Goal: Communication & Community: Answer question/provide support

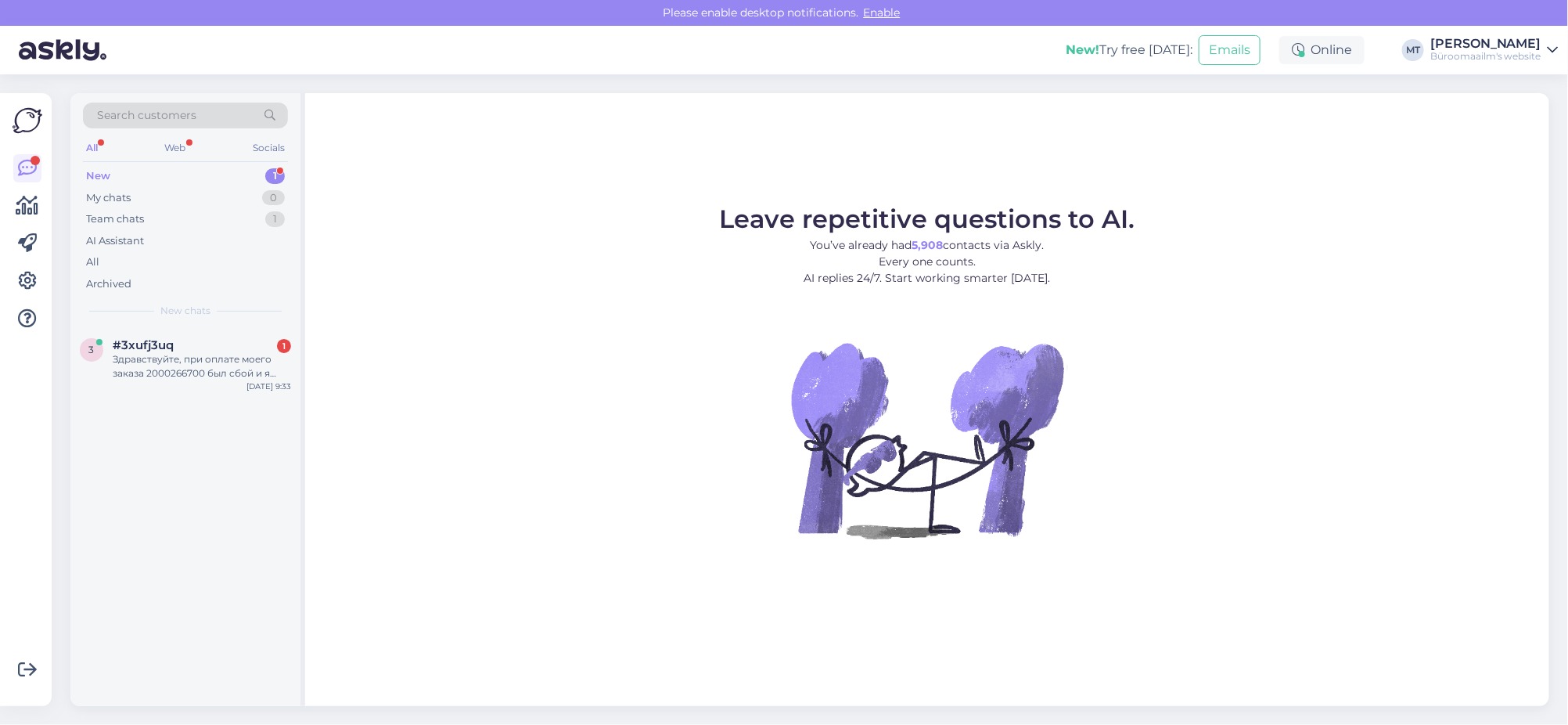
click at [94, 171] on div "New" at bounding box center [98, 175] width 24 height 16
drag, startPoint x: 149, startPoint y: 354, endPoint x: 180, endPoint y: 363, distance: 32.3
click at [149, 356] on div "Здравствуйте, при оплате моего заказа 2000266700 был сбой и я сделала оплату по…" at bounding box center [202, 366] width 178 height 28
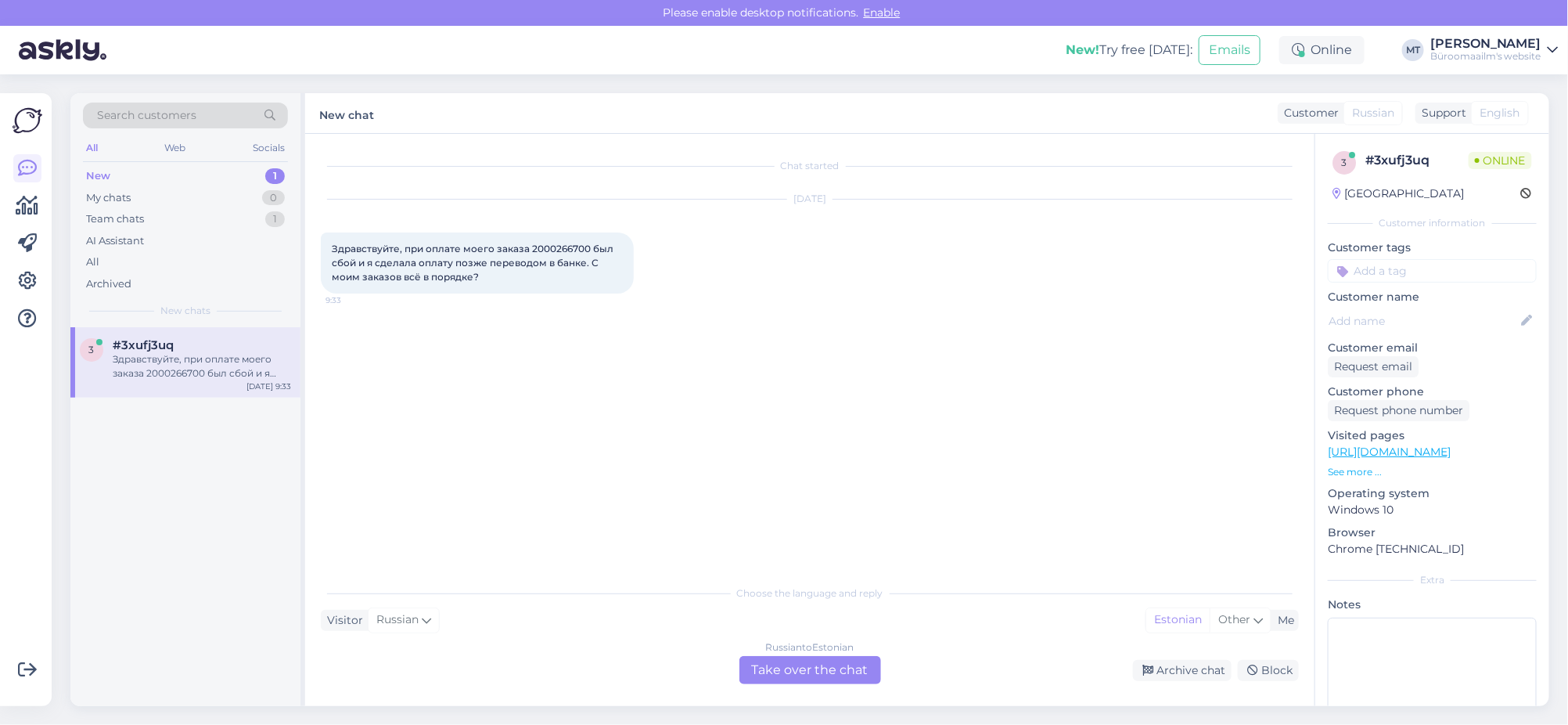
click at [818, 662] on div "Russian to Estonian Take over the chat" at bounding box center [810, 670] width 141 height 28
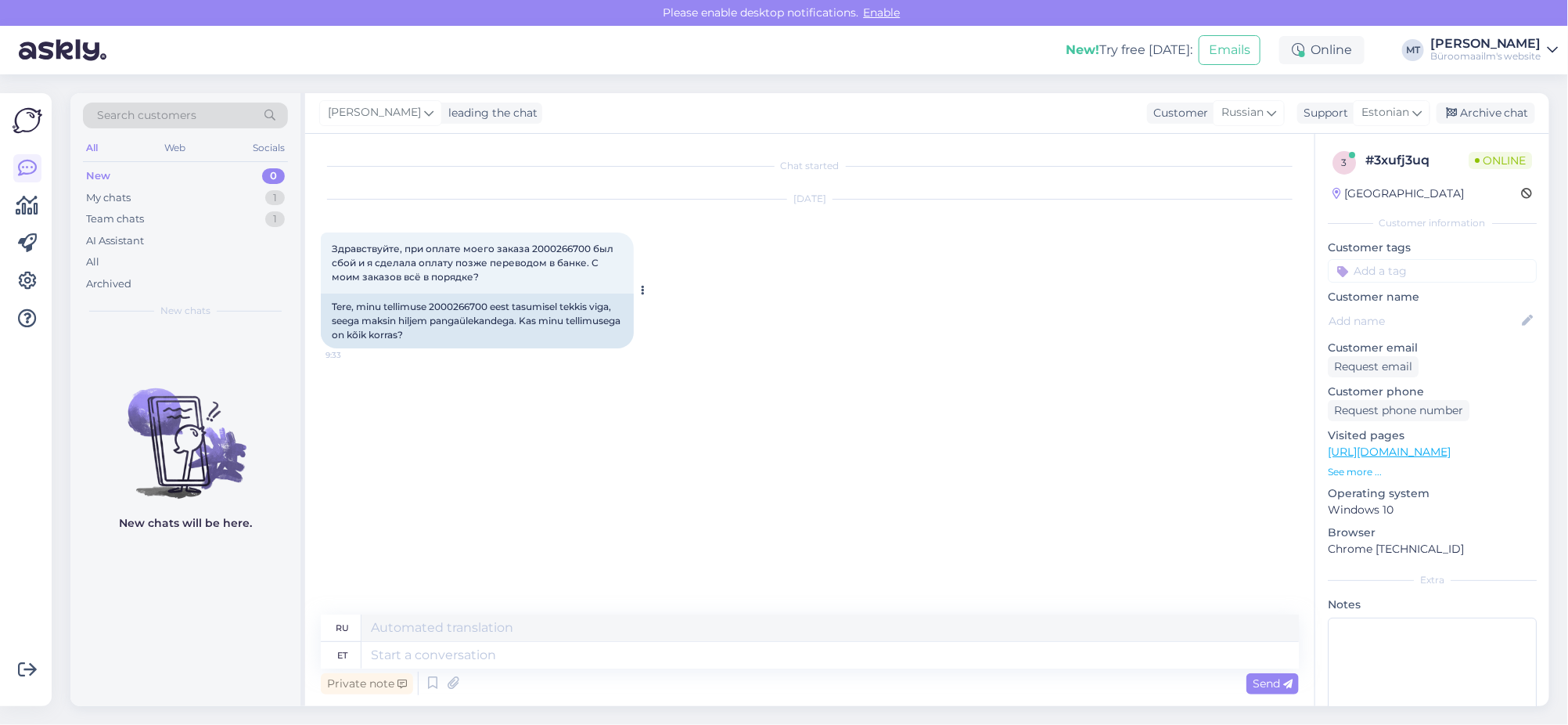
click at [456, 304] on div "Tere, minu tellimuse 2000266700 eest tasumisel tekkis viga, seega maksin hiljem…" at bounding box center [477, 321] width 313 height 55
copy div "2000266700"
click at [484, 641] on textarea at bounding box center [830, 654] width 938 height 27
type textarea "tere."
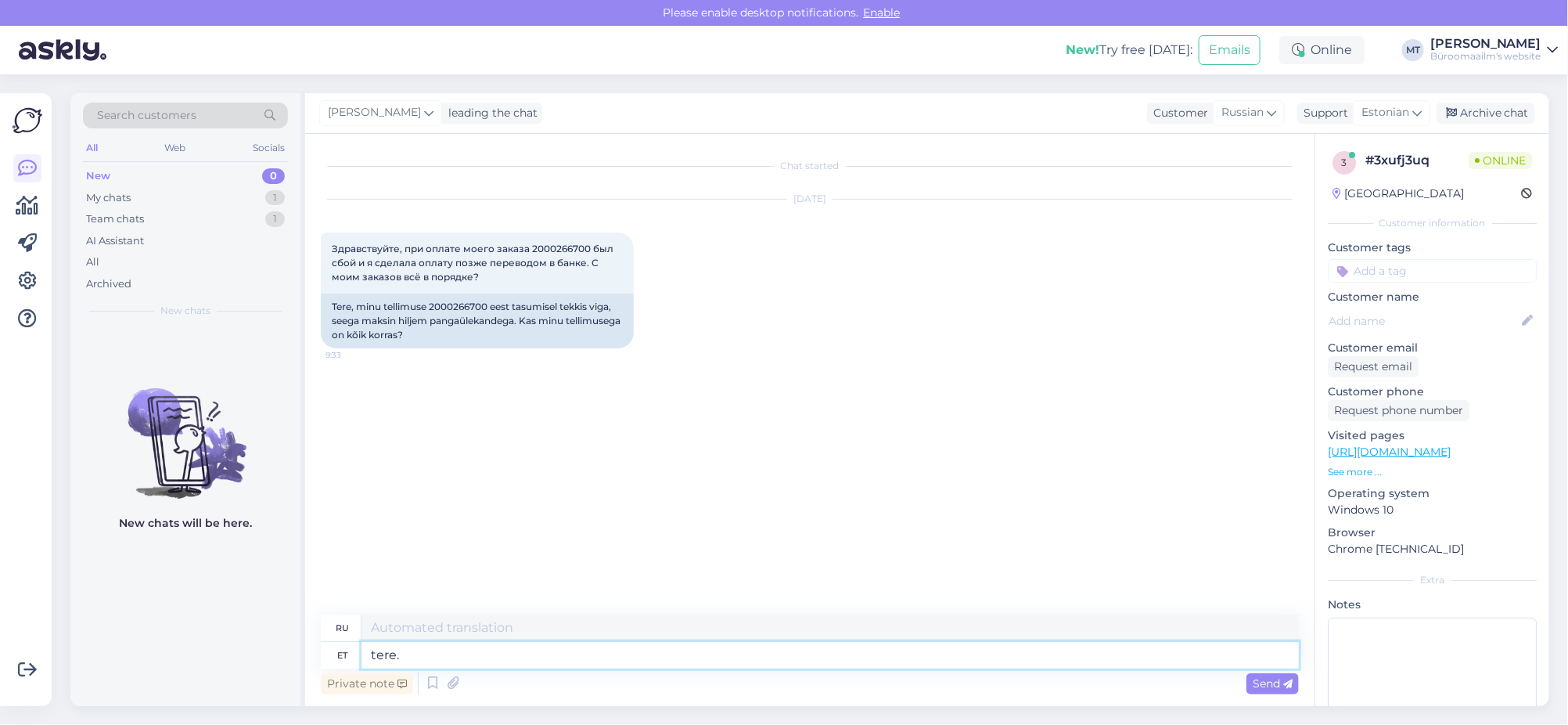
type textarea "привет."
type textarea "t"
type textarea "Tere"
type textarea "Привет"
type textarea "Tere päevast."
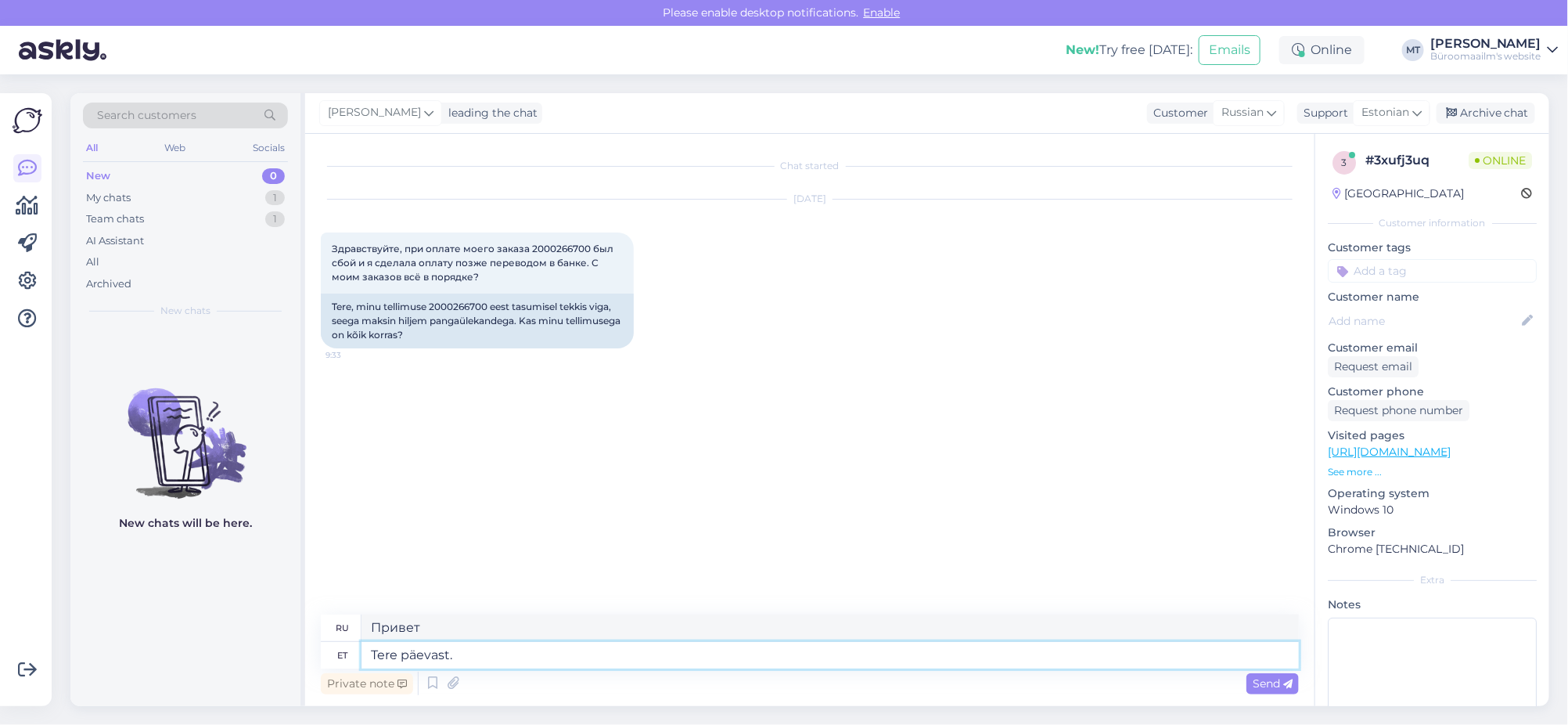
type textarea "Добрый день."
type textarea "Tere päevast. Tellimusega"
type textarea "Добрый день. По заказу."
paste textarea "2000266700"
type textarea "Tere päevast. Tellimusega 2000266700"
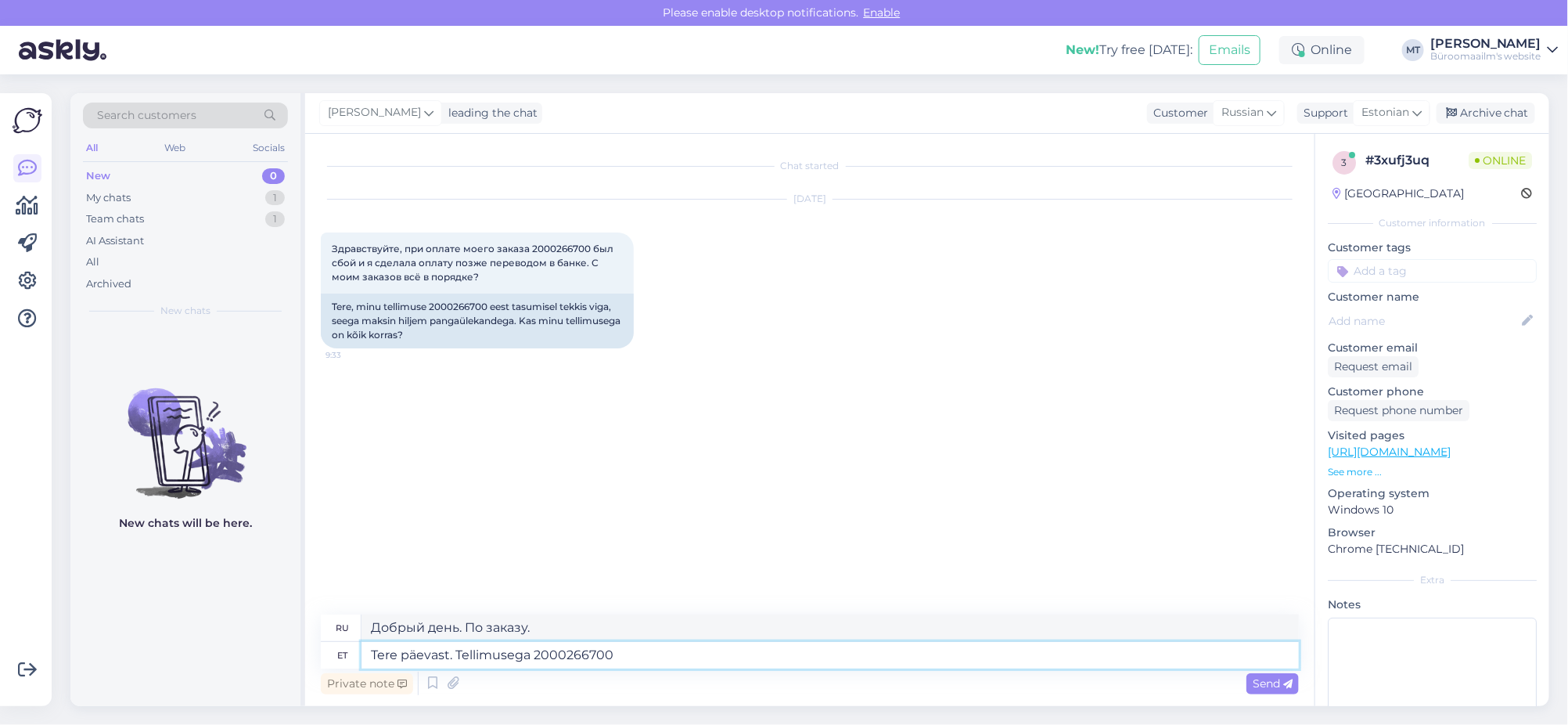
type textarea "Добрый день. Заказ 2000266700"
type textarea "Tere päevast. Tellimusega 2000266700 on kõik k"
type textarea "Добрый день. Заказ 2000266700 выполнен."
type textarea "Tere päevast. Tellimusega 2000266700 on kõik korras"
type textarea "Добрый день. С заказом 2000266700 всё в порядке."
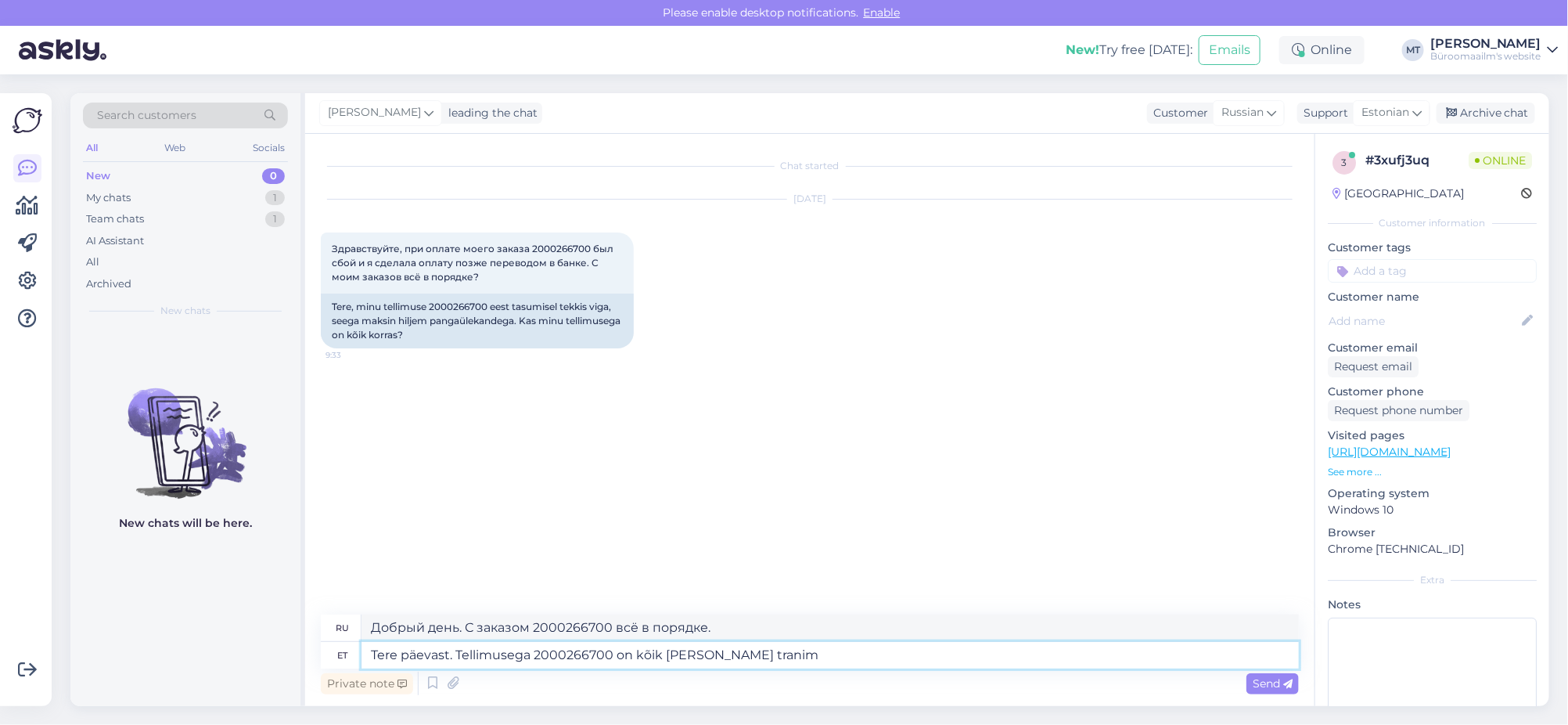
type textarea "Tere päevast. Tellimusega 2000266700 on kõik korras ja trani"
type textarea "Добрый день. С заказом 2000266700 всё в порядке, поезд ходит."
type textarea "Tere päevast. Tellimusega 2000266700 on kõik korras ja tellimus on k"
type textarea "Добрый день. С заказом 2000266700 всё в порядке."
type textarea "Tere päevast. Tellimusega 2000266700 on kõik korras ja tellimus on ko"
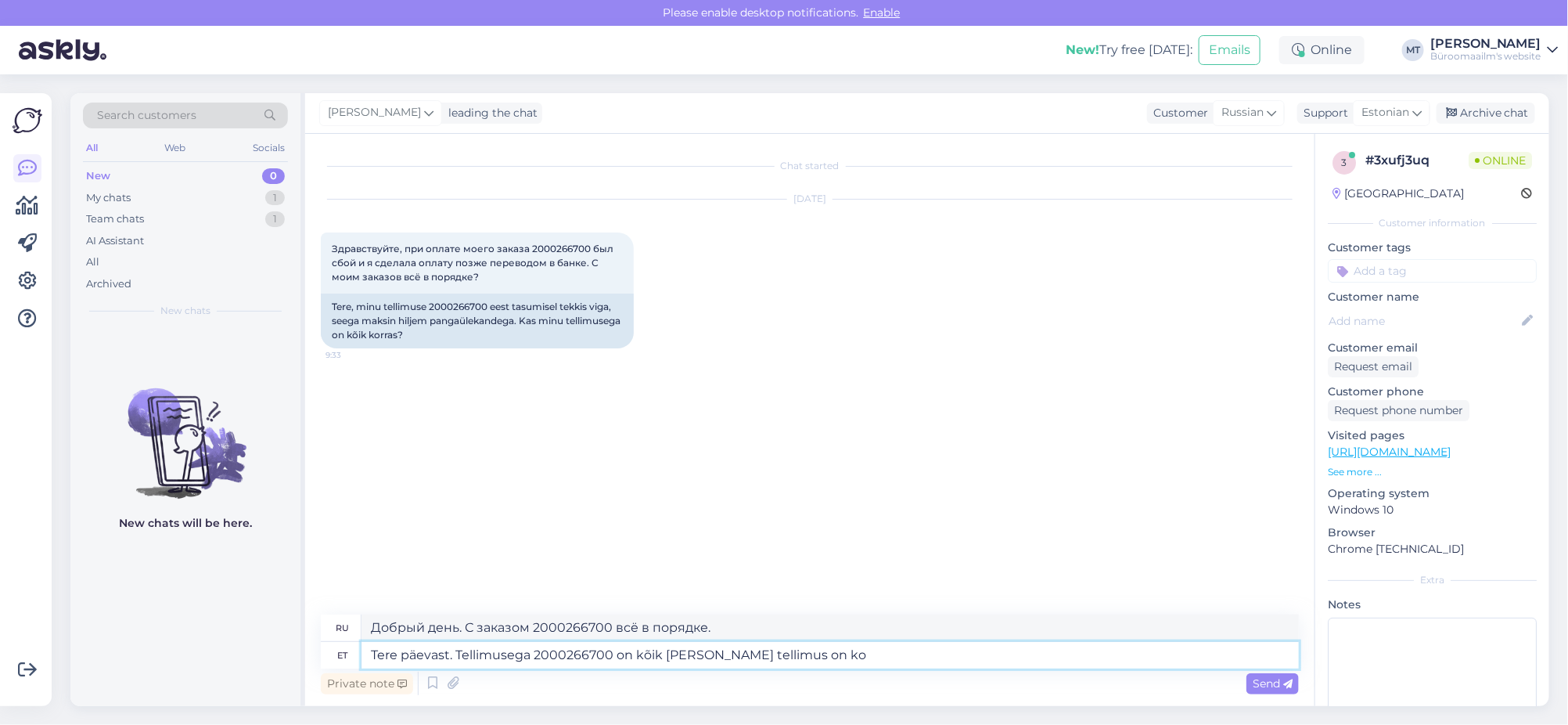
type textarea "Добрый день. С заказом 2000266700 всё в порядке, заказ"
type textarea "Tere päevast. Tellimusega 2000266700 on kõik korras ja tellimus on komplekteeri…"
type textarea "Добрый день. С заказом 2000266700 всё в порядке, заказ собирается."
type textarea "Tere päevast. Tellimusega 2000266700 on kõik korras ja tellimus on komplekteeri…"
click at [1287, 686] on icon at bounding box center [1288, 684] width 9 height 9
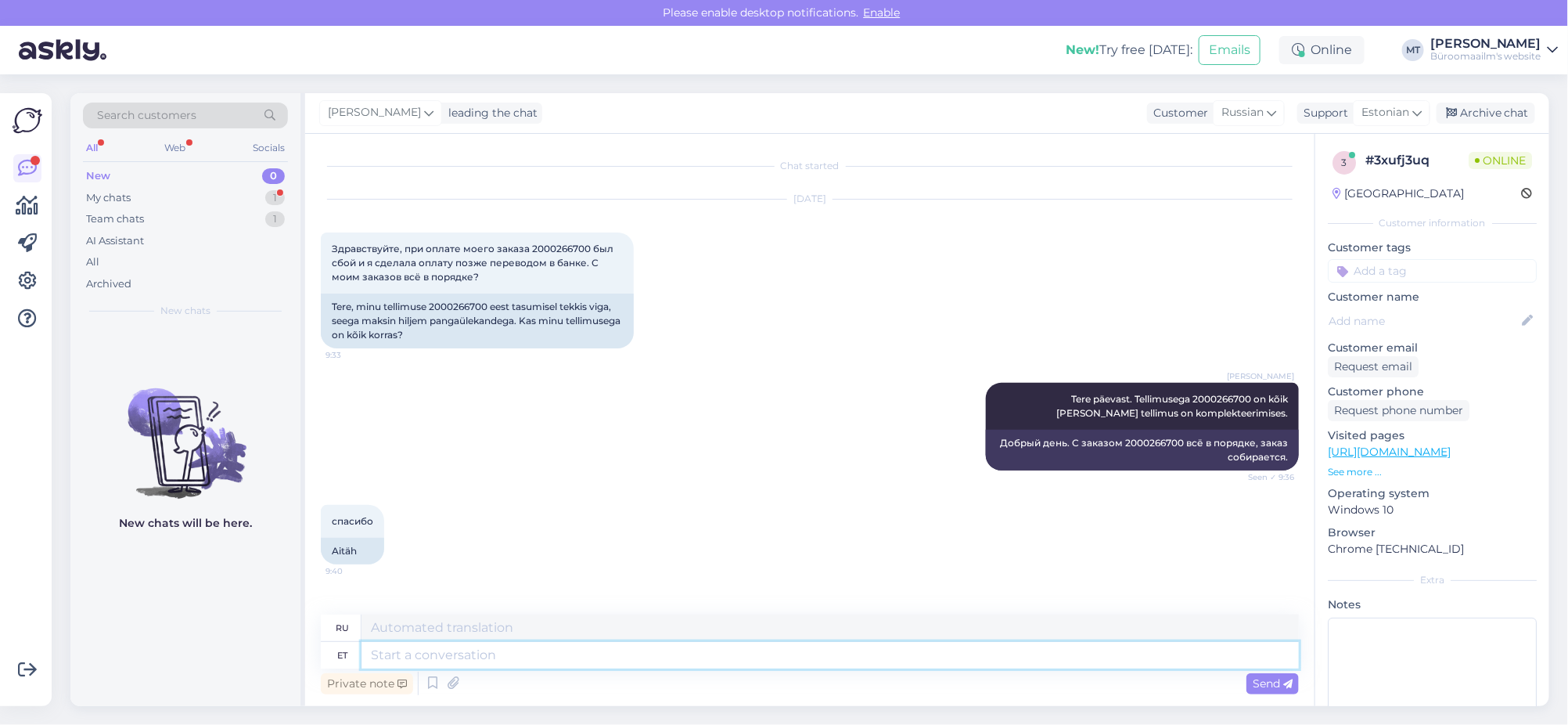
click at [411, 652] on textarea at bounding box center [830, 654] width 938 height 27
type textarea "Aitäh."
type textarea "Спасибо."
type textarea "Aitäh."
click at [1284, 684] on icon at bounding box center [1288, 684] width 9 height 9
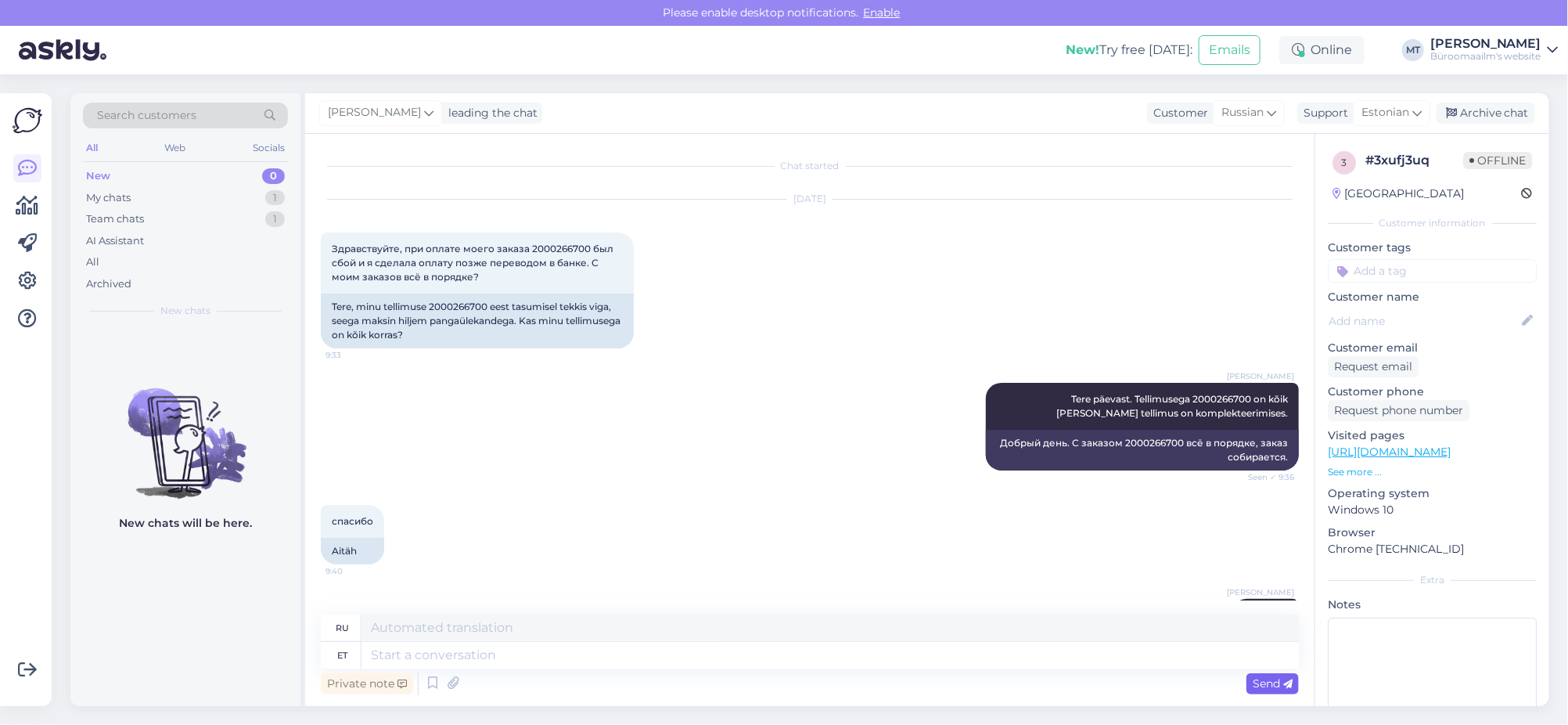
scroll to position [73, 0]
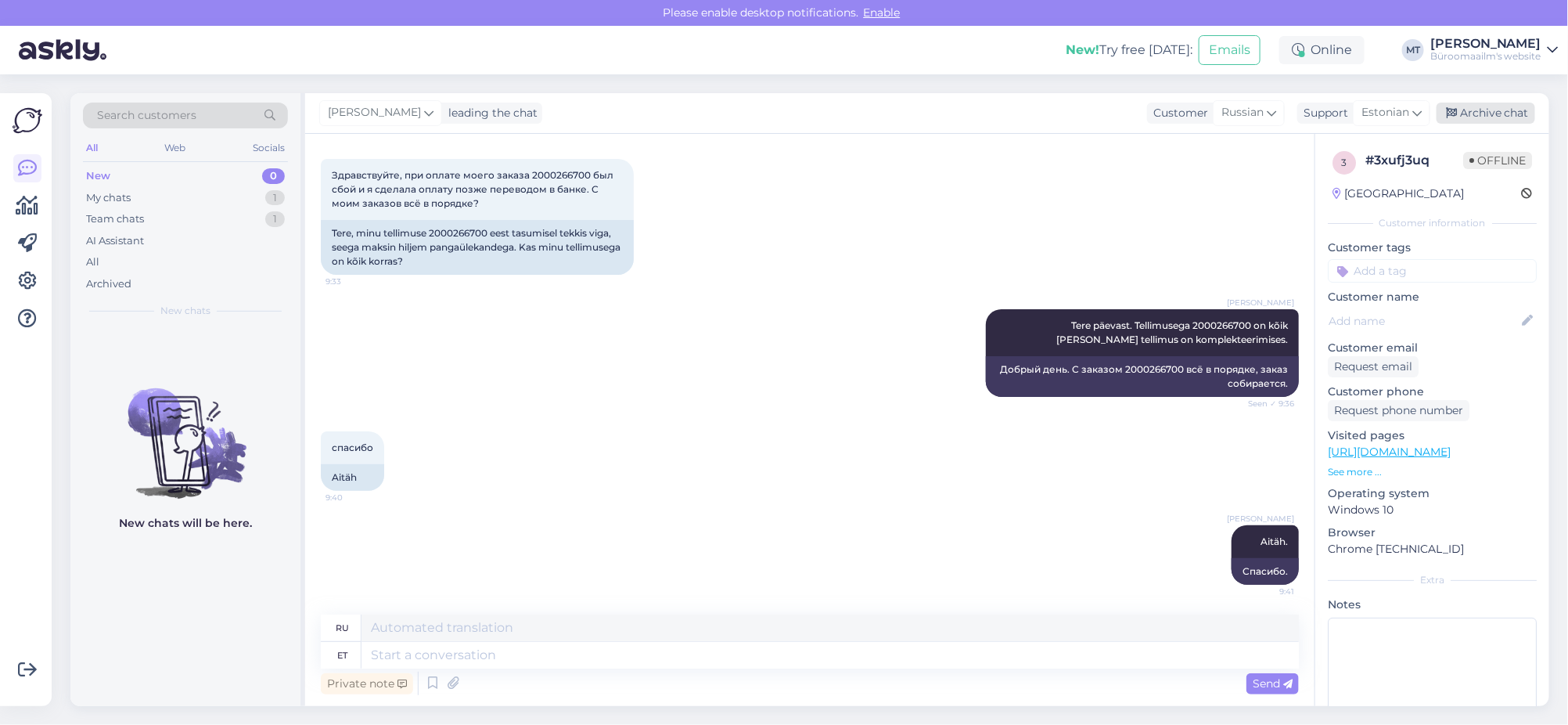
click at [1498, 112] on div "Archive chat" at bounding box center [1485, 113] width 98 height 21
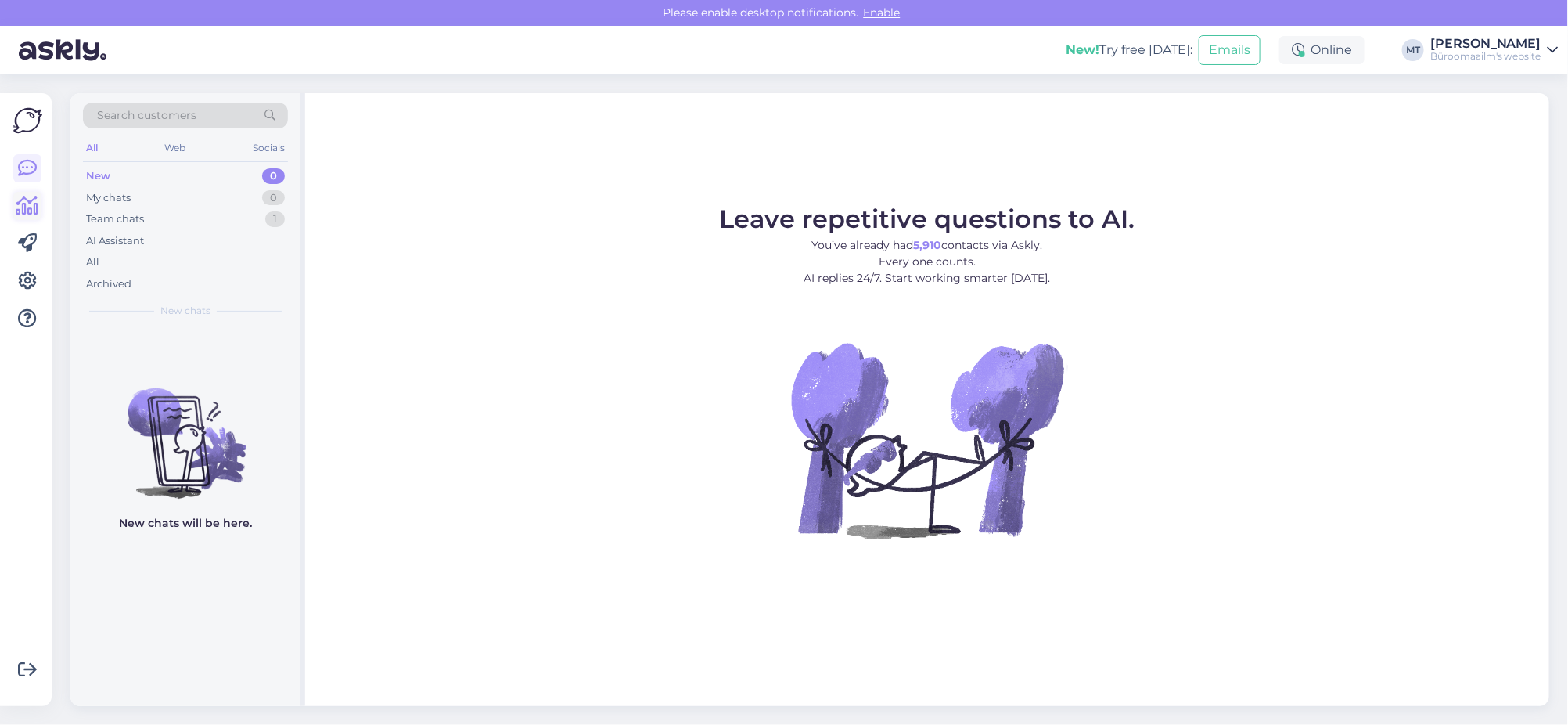
click at [22, 208] on icon at bounding box center [28, 206] width 23 height 18
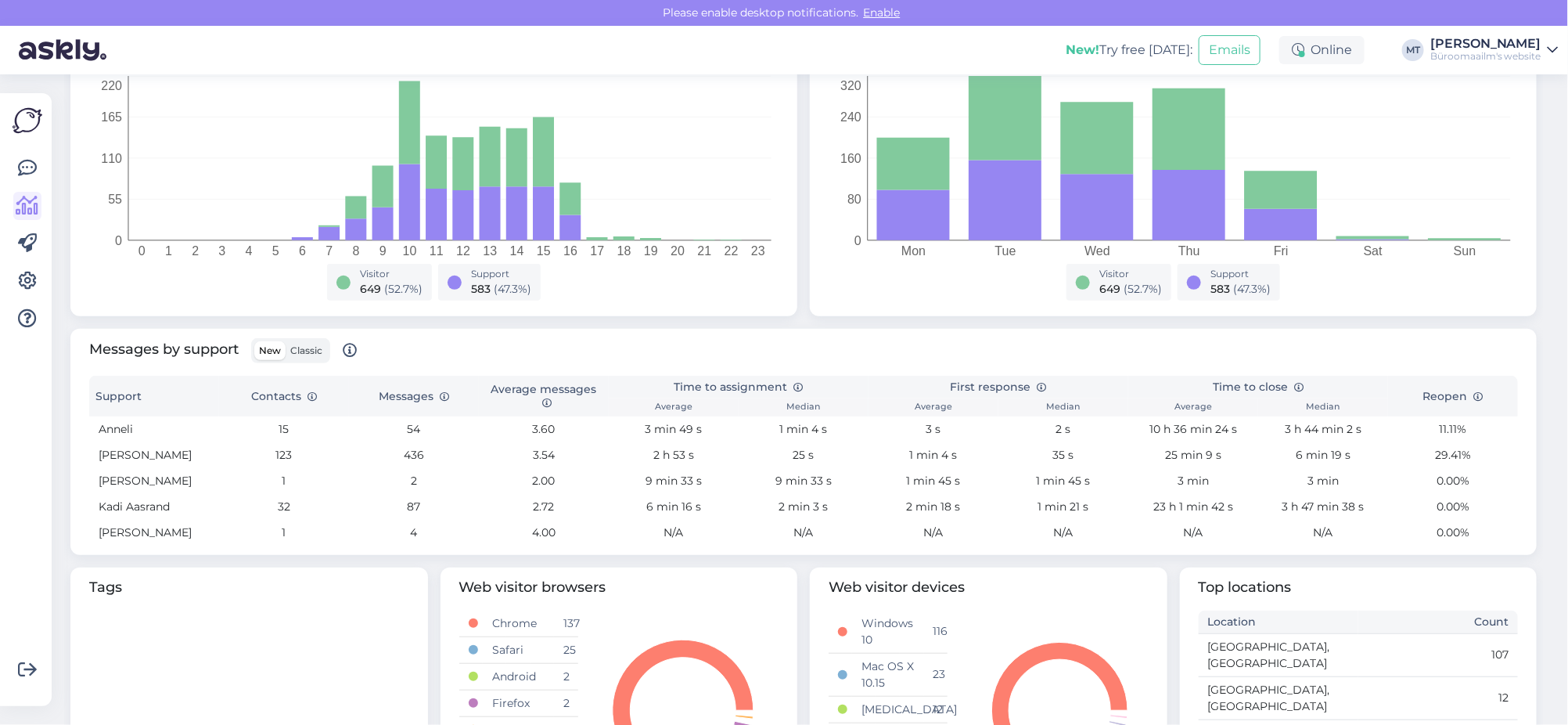
scroll to position [391, 0]
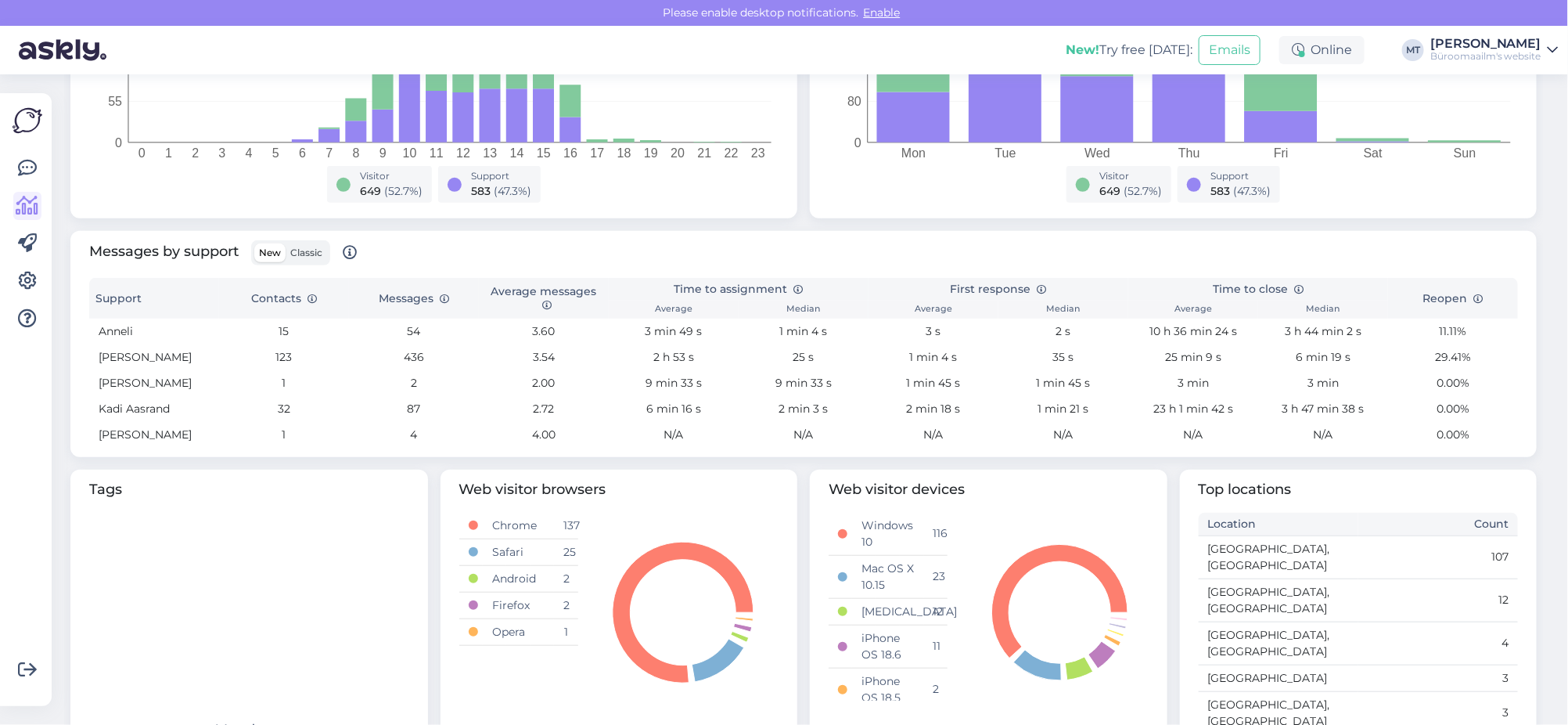
click at [311, 251] on span "Classic" at bounding box center [306, 252] width 32 height 12
click at [285, 243] on input "Classic" at bounding box center [285, 243] width 0 height 0
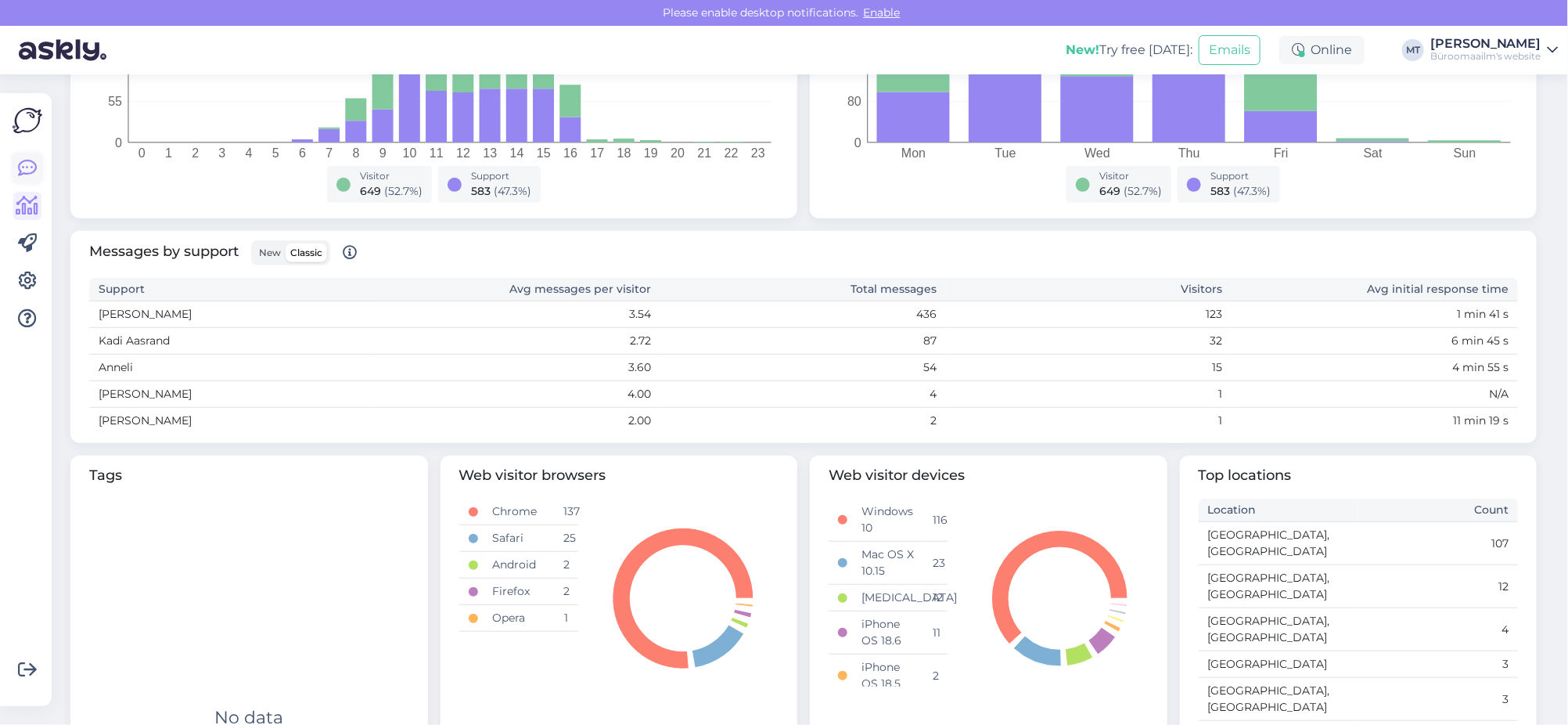
click at [28, 164] on icon at bounding box center [28, 168] width 18 height 18
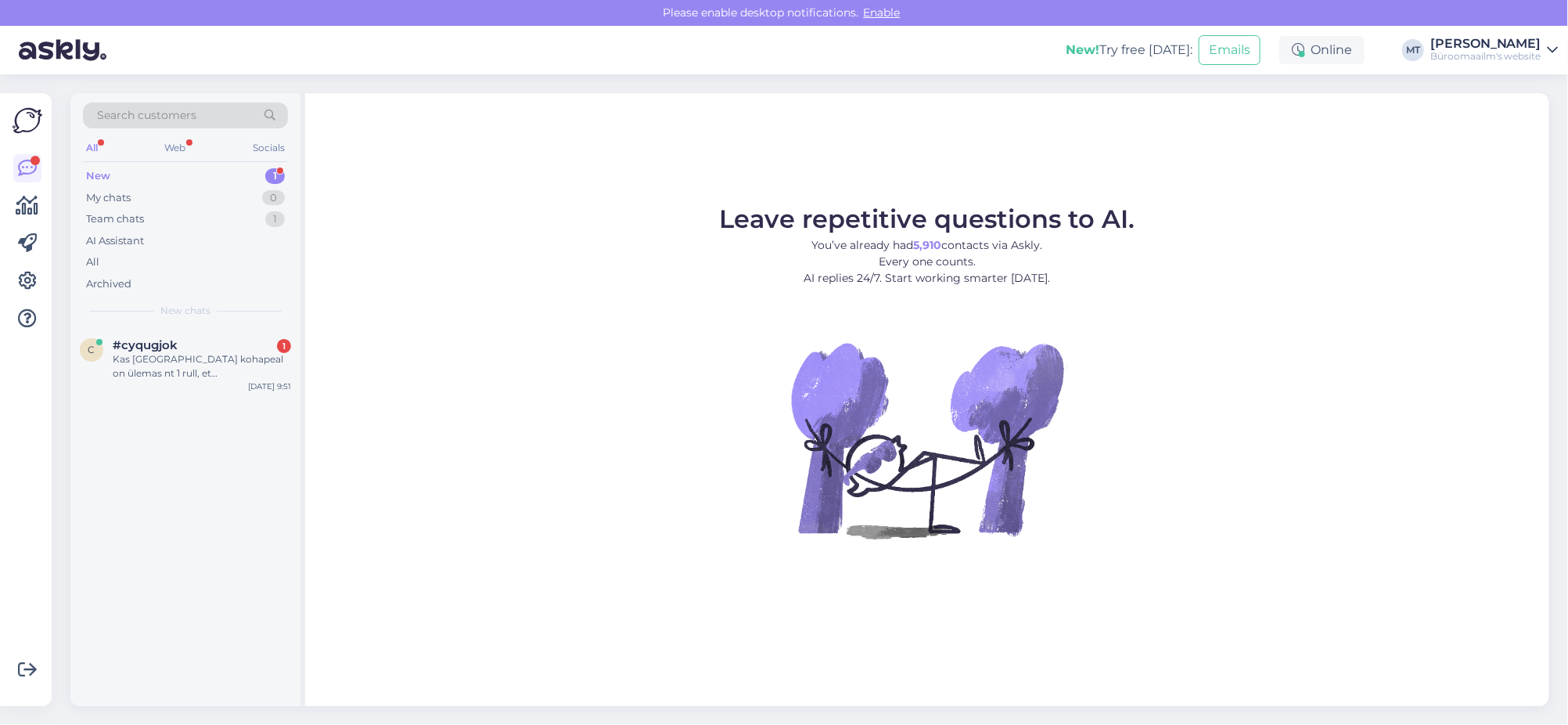
click at [93, 174] on div "New" at bounding box center [98, 175] width 24 height 16
click at [134, 365] on div "Kas [GEOGRAPHIC_DATA] kohapeal on ülemas nt 1 rull, et [PERSON_NAME] proovida k…" at bounding box center [202, 366] width 178 height 28
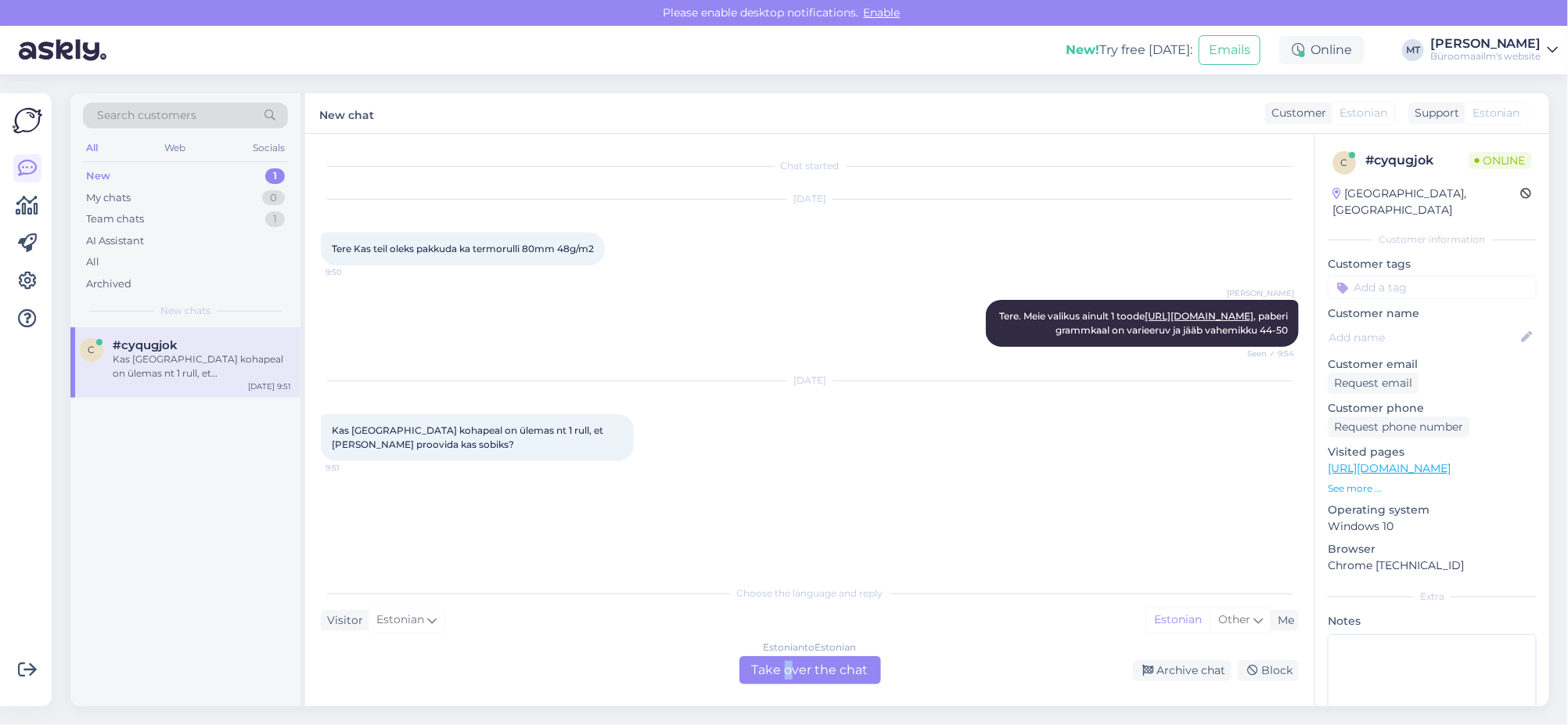
click at [787, 662] on div "Estonian to Estonian Take over the chat" at bounding box center [810, 670] width 141 height 28
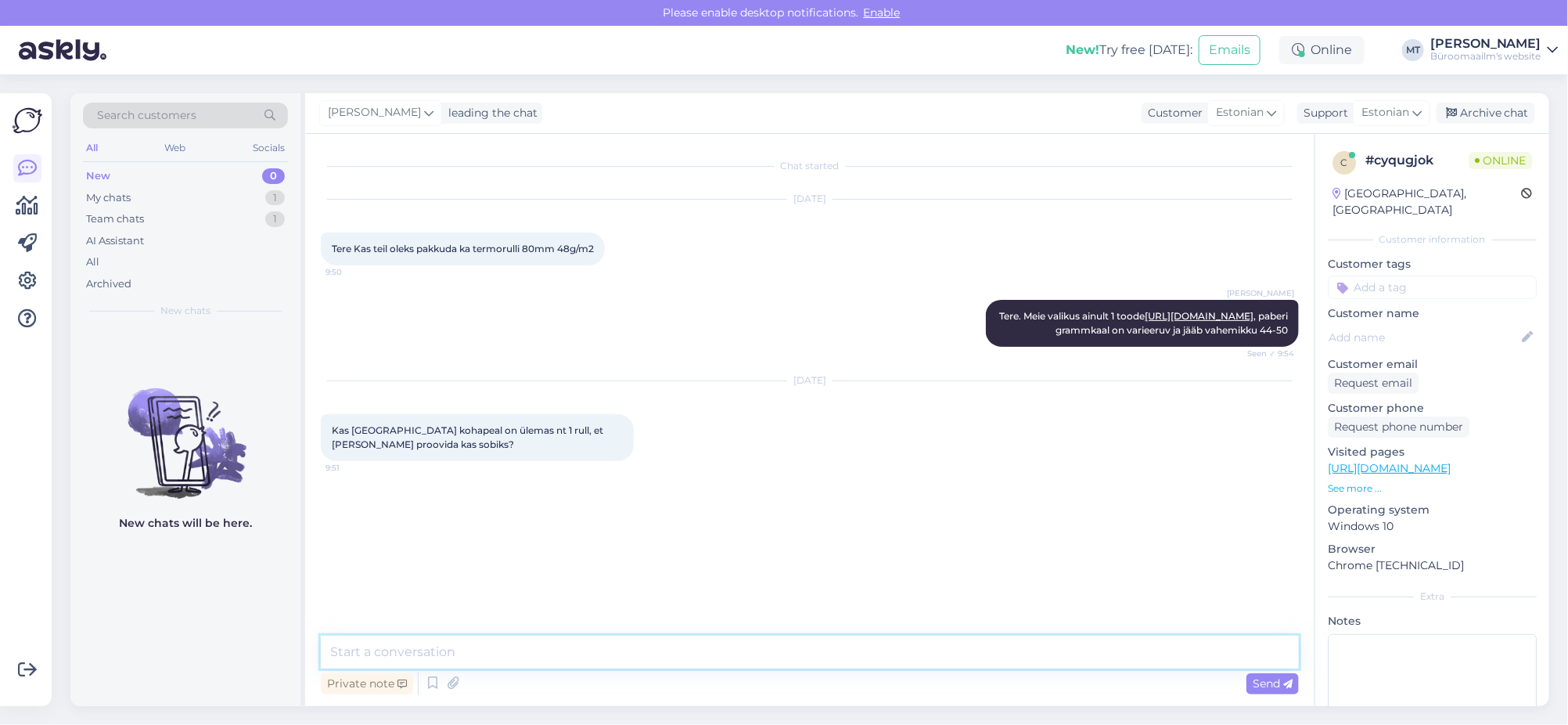
click at [467, 651] on textarea at bounding box center [810, 652] width 978 height 33
click at [1253, 322] on link "[URL][DOMAIN_NAME]" at bounding box center [1199, 316] width 109 height 12
click at [496, 647] on textarea "Tere." at bounding box center [810, 652] width 978 height 33
type textarea "Tere. Jah, tartu kaupluses toode olemas."
click at [1507, 109] on div "Archive chat" at bounding box center [1485, 113] width 98 height 21
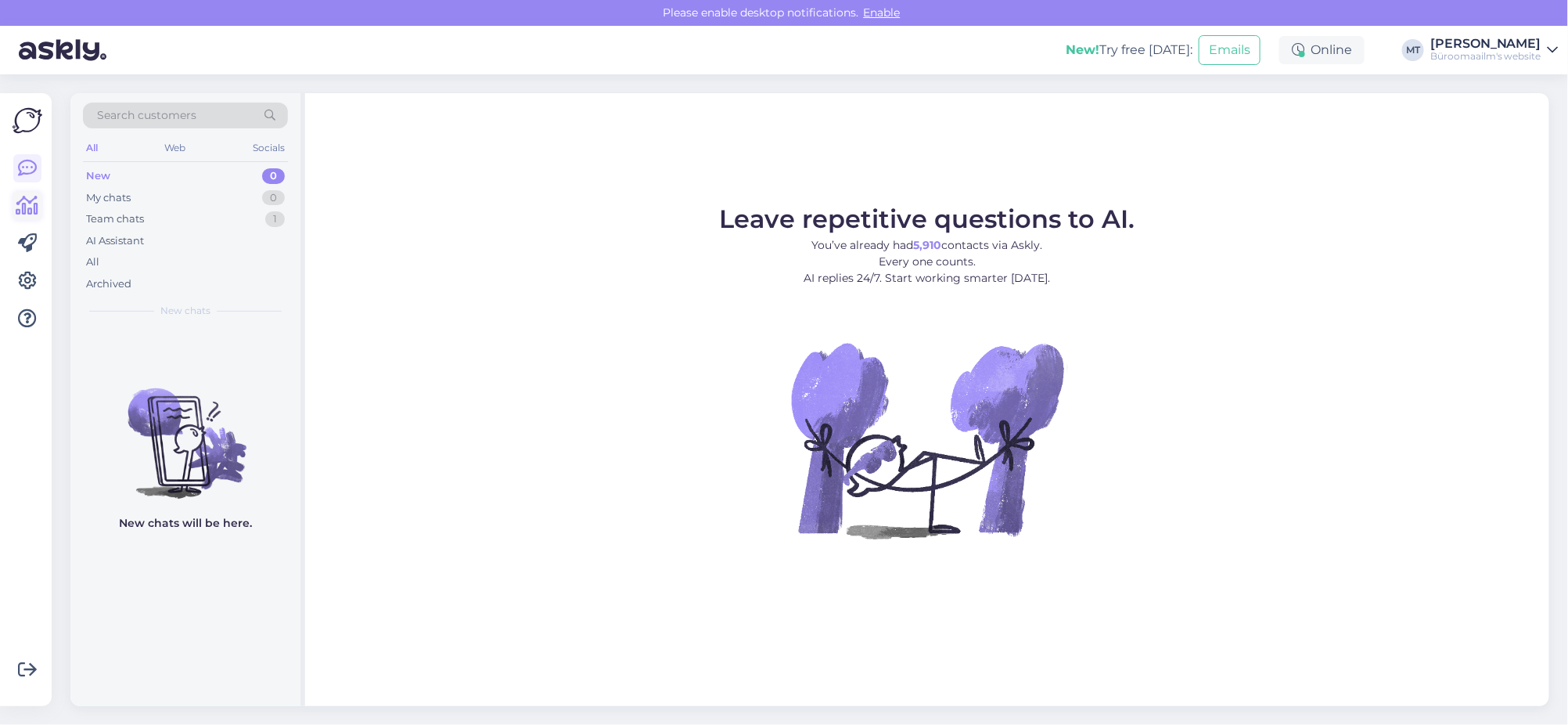
click at [25, 202] on icon at bounding box center [28, 206] width 23 height 18
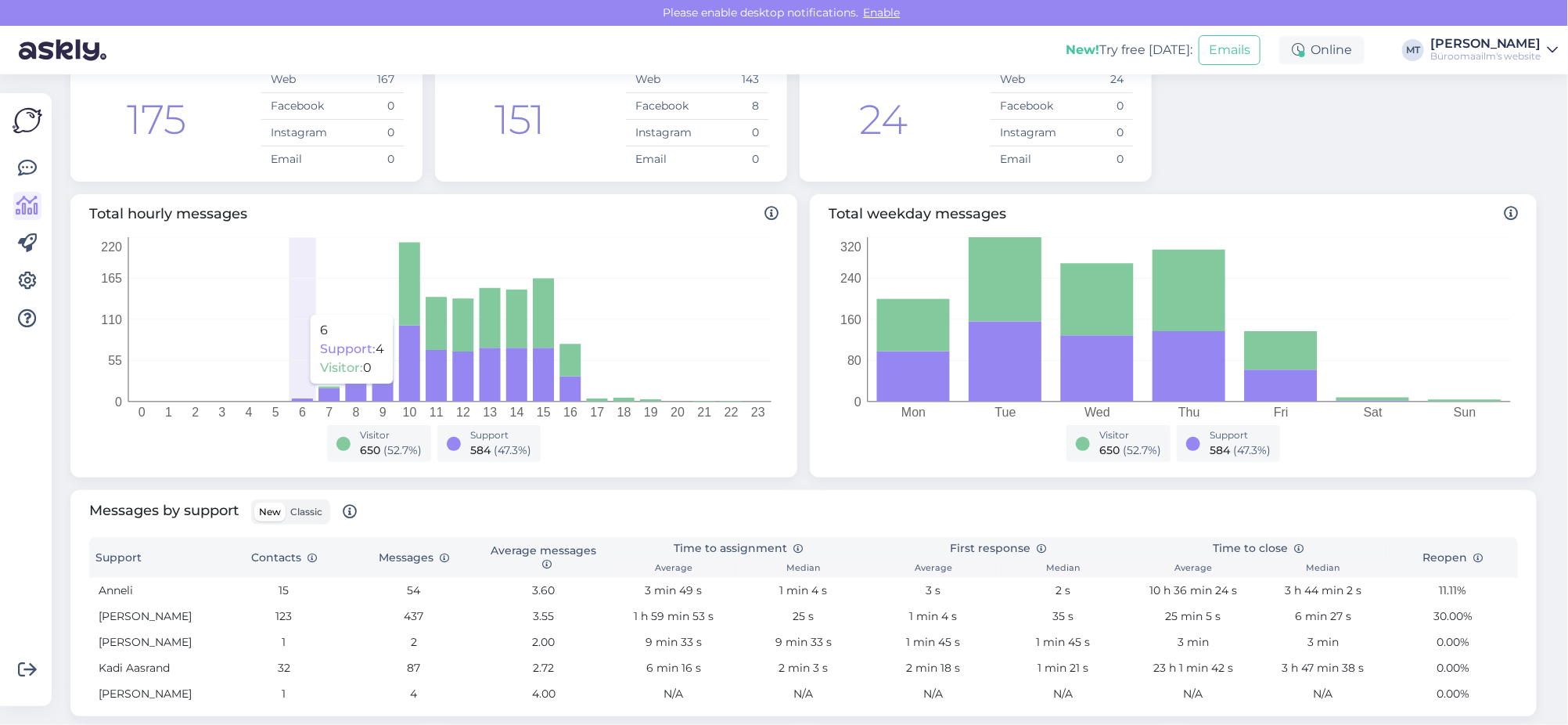
scroll to position [293, 0]
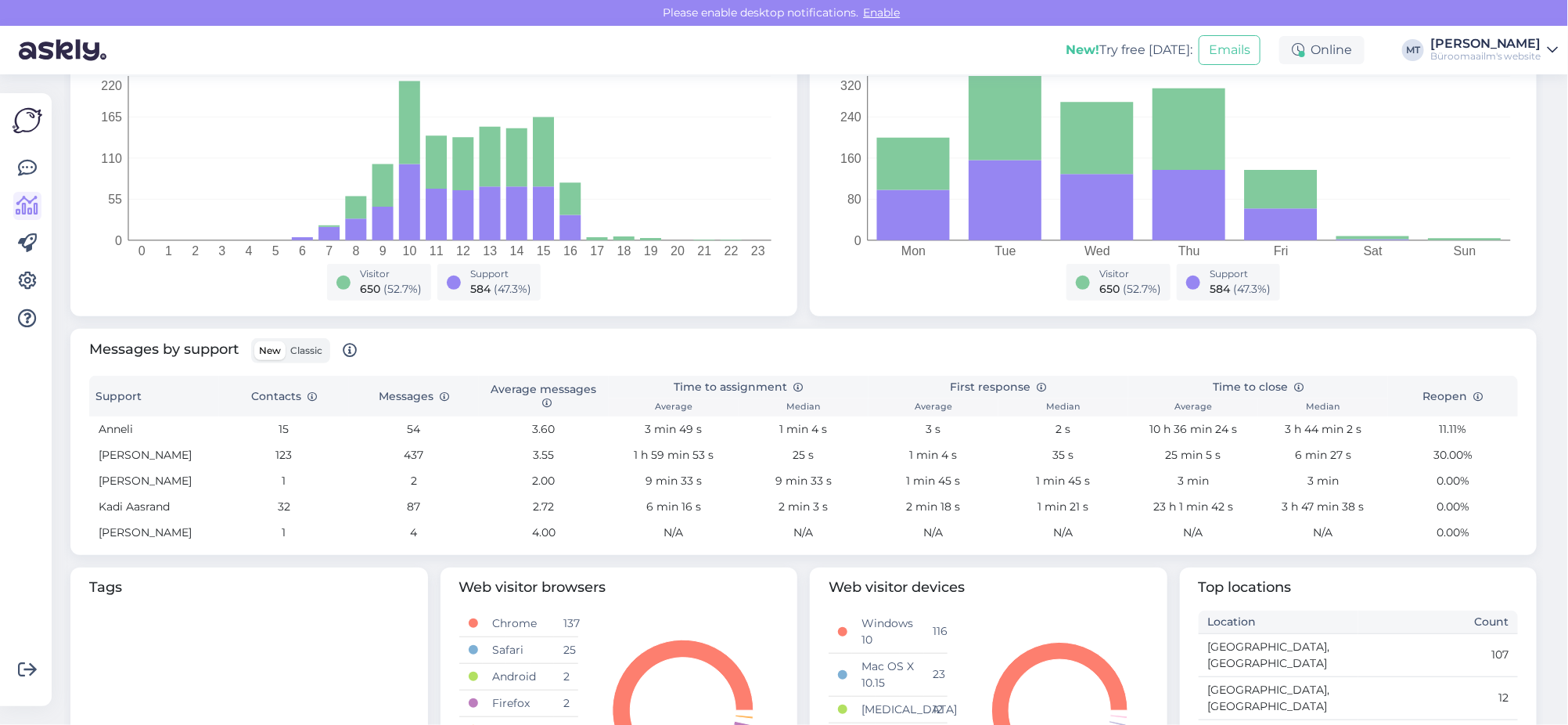
click at [312, 350] on span "Classic" at bounding box center [306, 350] width 32 height 12
click at [285, 341] on input "Classic" at bounding box center [285, 341] width 0 height 0
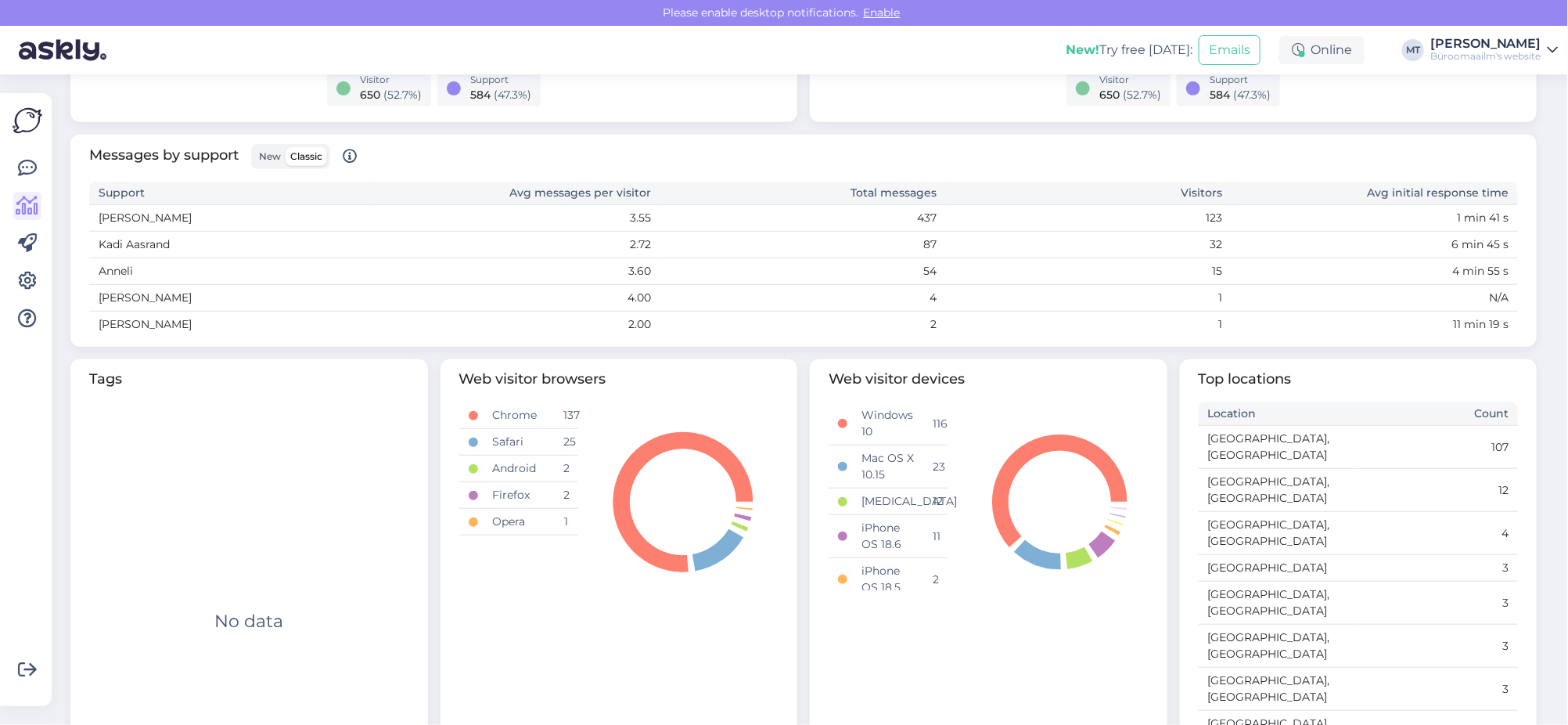
scroll to position [291, 0]
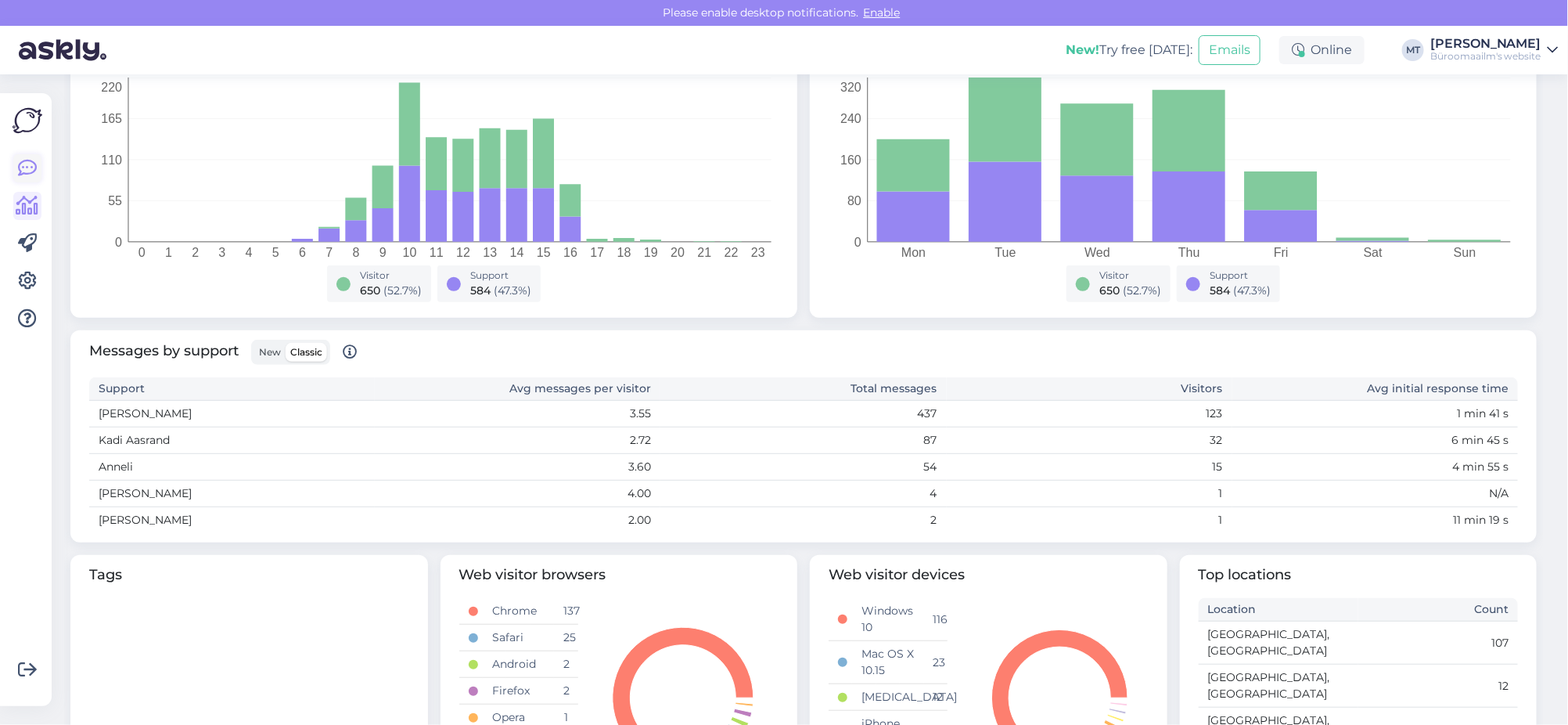
click at [29, 162] on icon at bounding box center [28, 168] width 18 height 18
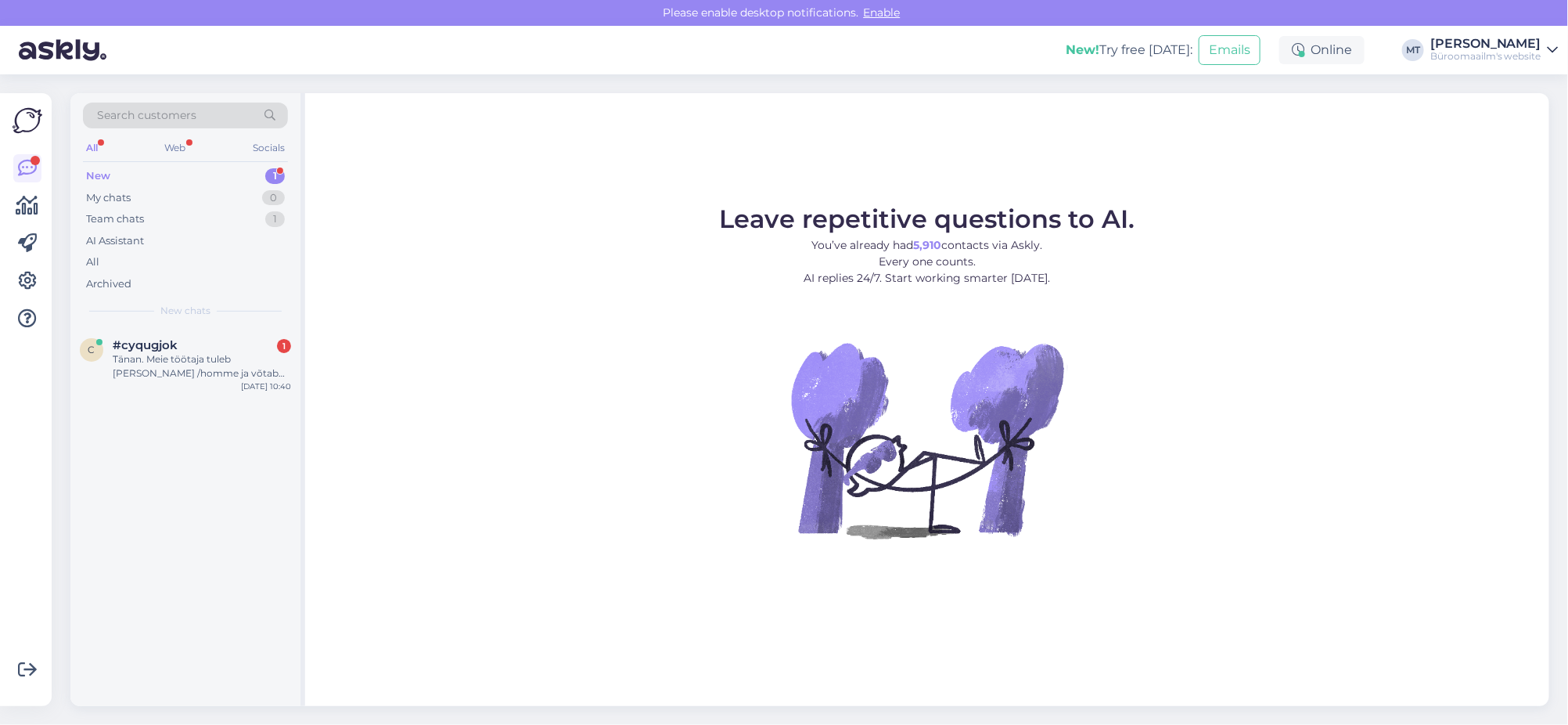
click at [88, 173] on div "New" at bounding box center [98, 175] width 24 height 16
click at [140, 361] on div "Tänan. Meie töötaja tuleb [PERSON_NAME] /homme ja võtab ühe [PERSON_NAME] proov…" at bounding box center [202, 366] width 178 height 28
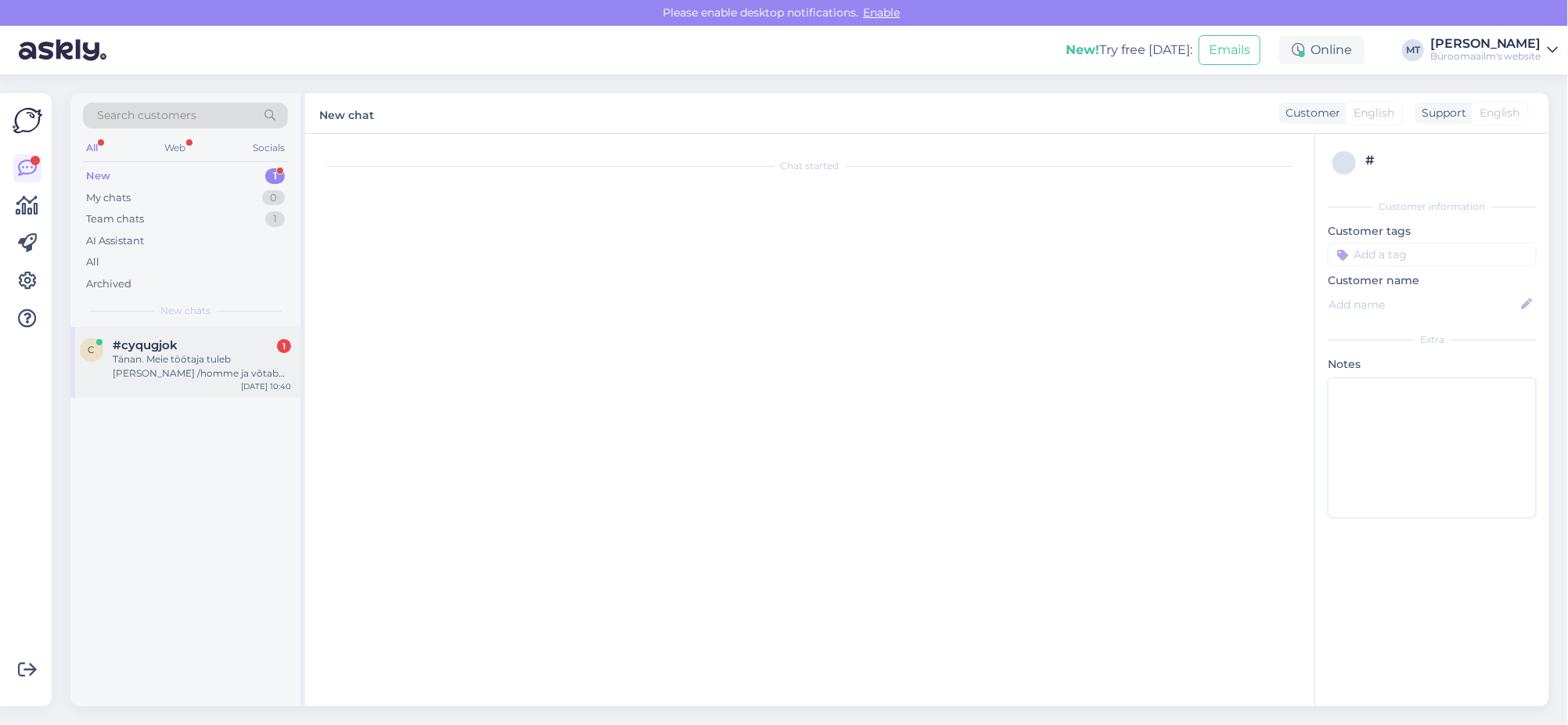
scroll to position [91, 0]
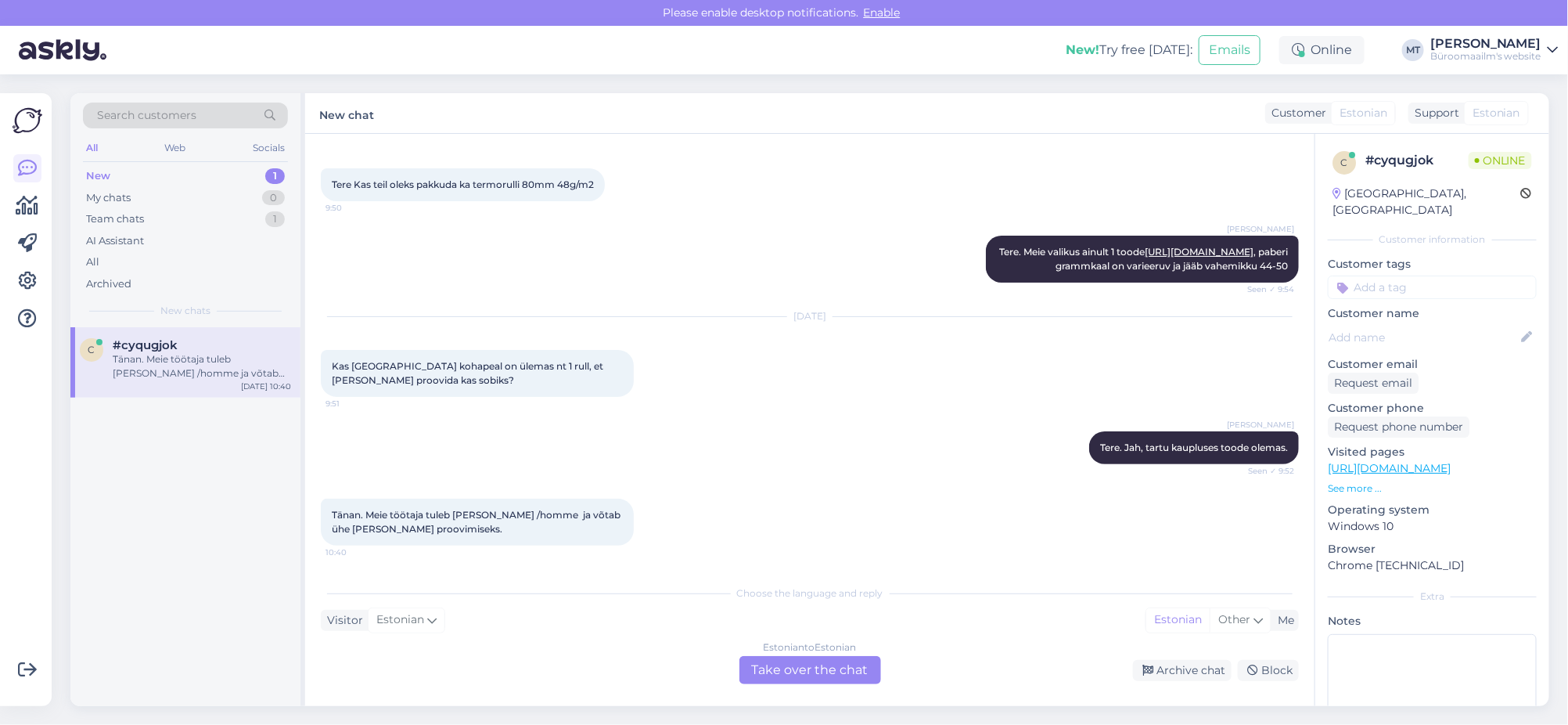
click at [839, 674] on div "Estonian to Estonian Take over the chat" at bounding box center [810, 670] width 141 height 28
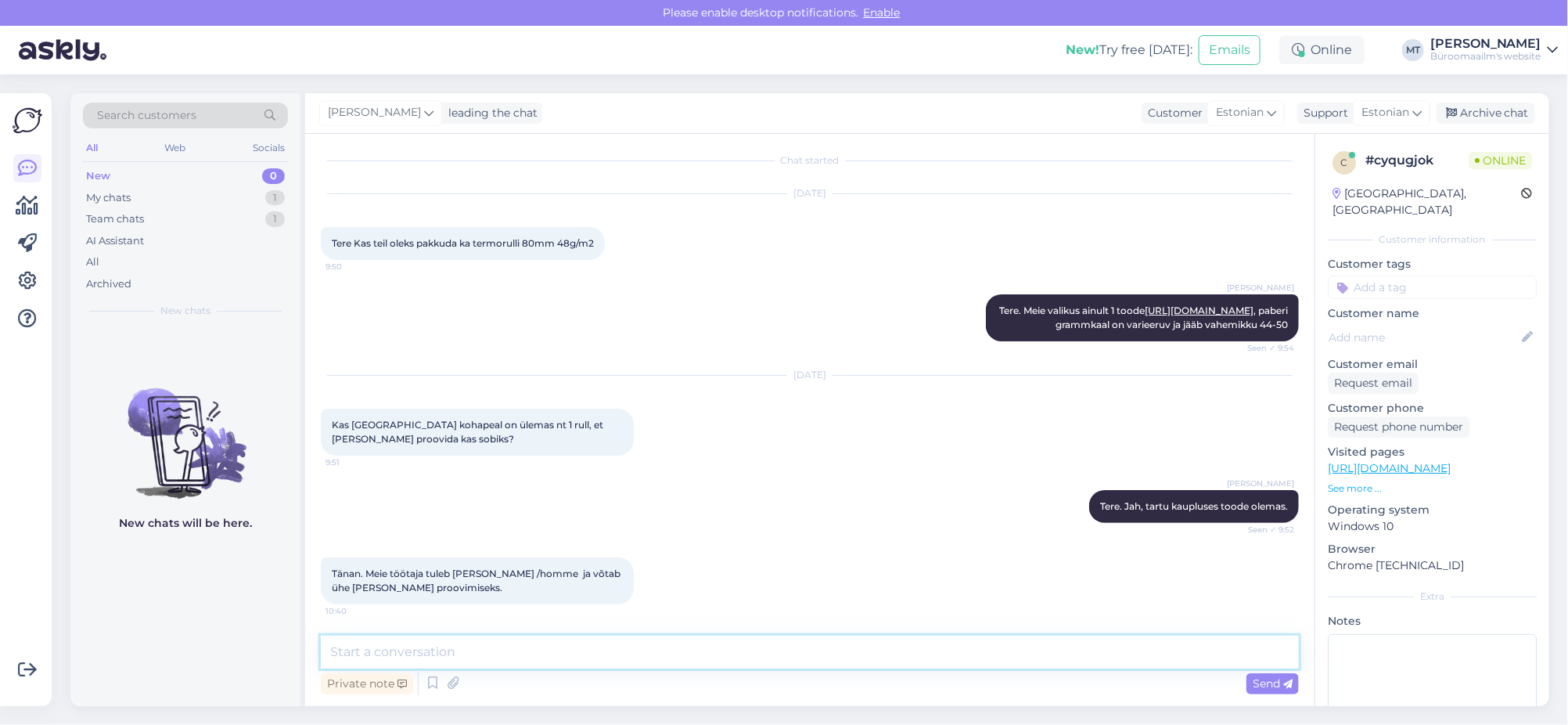
click at [446, 661] on textarea at bounding box center [810, 652] width 978 height 33
type textarea "Suur tänu."
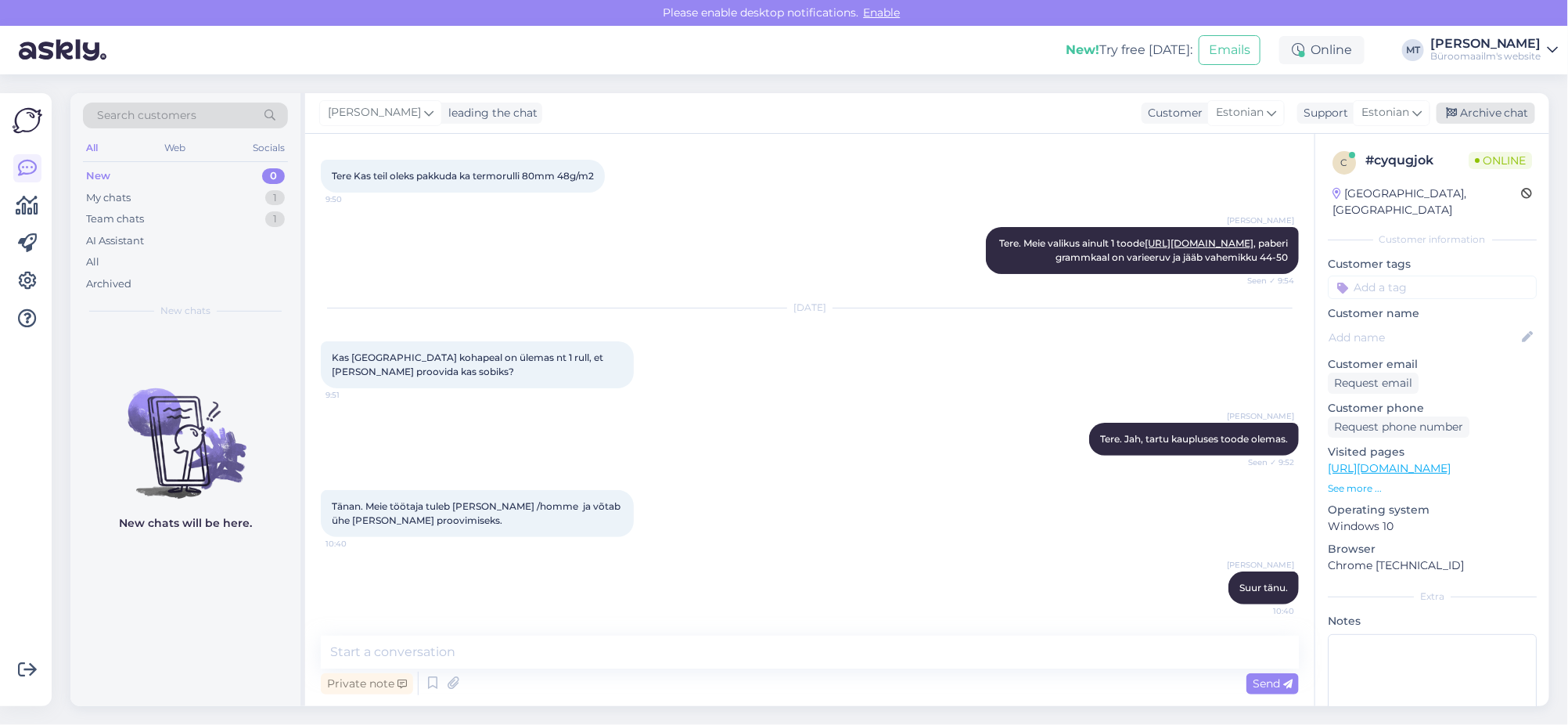
click at [1473, 115] on div "Archive chat" at bounding box center [1485, 113] width 98 height 21
